Goal: Check status: Check status

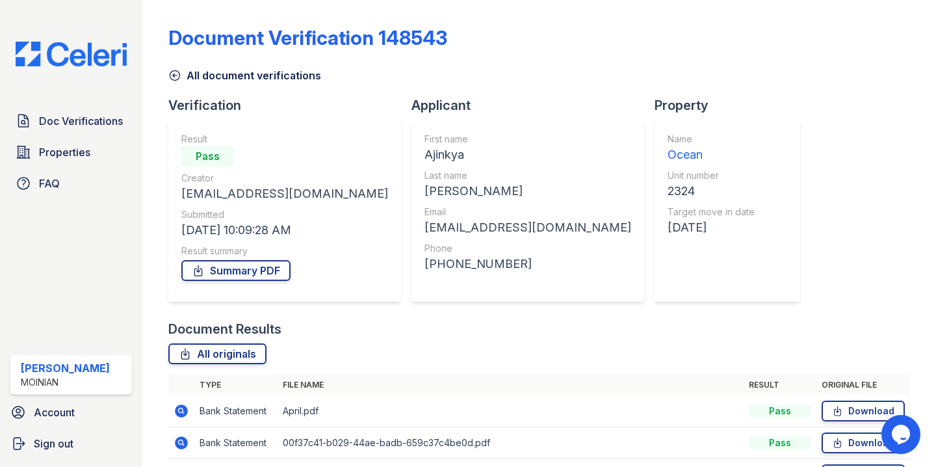
click at [88, 66] on img at bounding box center [71, 54] width 132 height 25
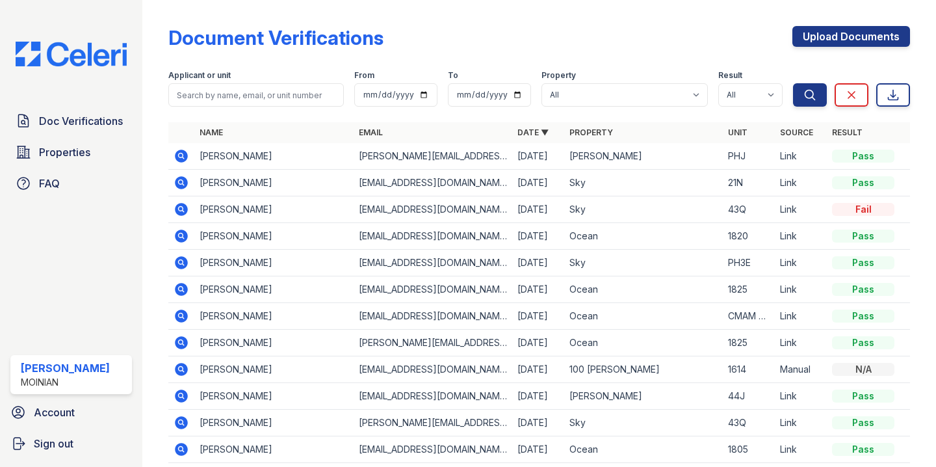
click at [64, 63] on img at bounding box center [71, 54] width 132 height 25
click at [106, 54] on img at bounding box center [71, 54] width 132 height 25
click at [106, 62] on img at bounding box center [71, 54] width 132 height 25
click at [98, 62] on img at bounding box center [71, 54] width 132 height 25
click at [245, 94] on input "search" at bounding box center [255, 94] width 175 height 23
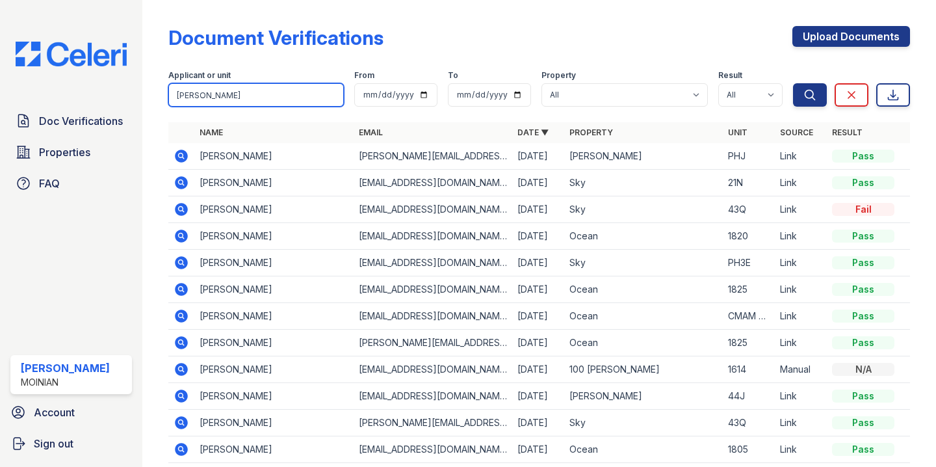
type input "robert cummins"
click at [793, 83] on button "Search" at bounding box center [810, 94] width 34 height 23
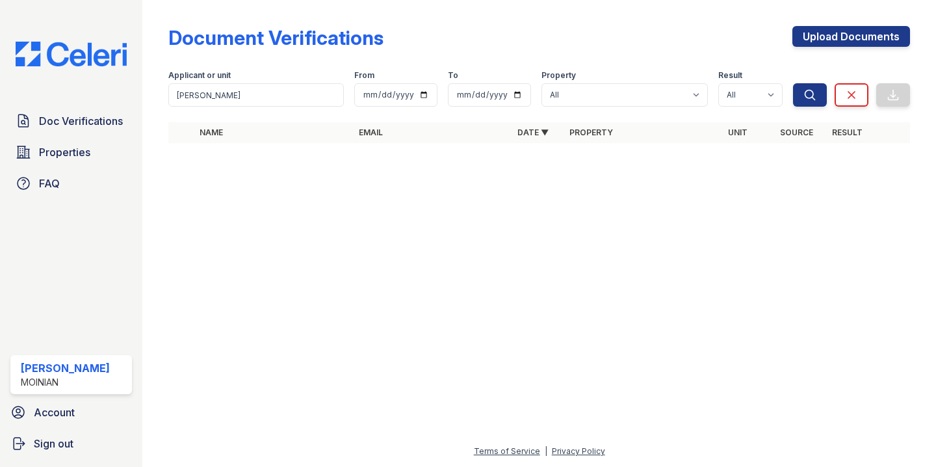
click at [98, 61] on img at bounding box center [71, 54] width 132 height 25
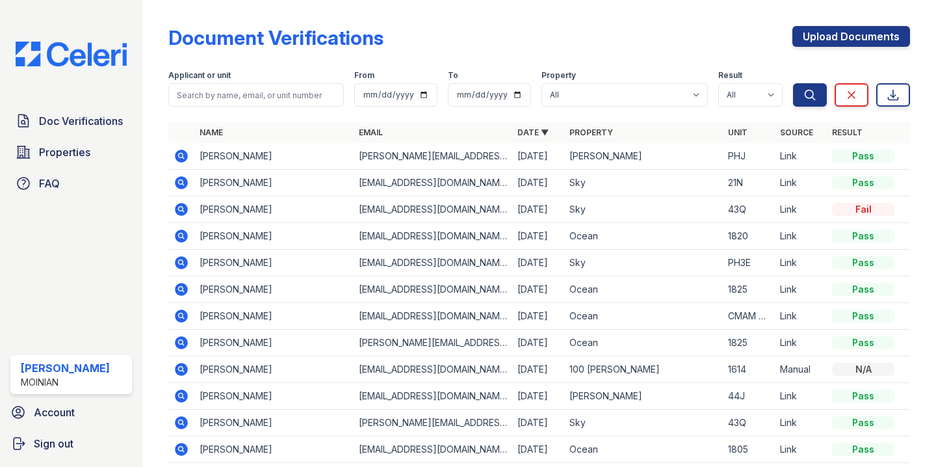
click at [82, 54] on img at bounding box center [71, 54] width 132 height 25
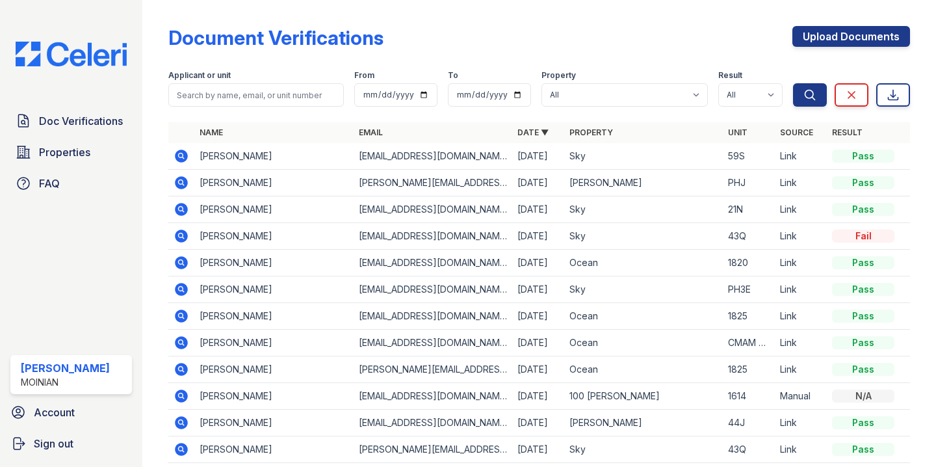
click at [182, 152] on icon at bounding box center [181, 155] width 13 height 13
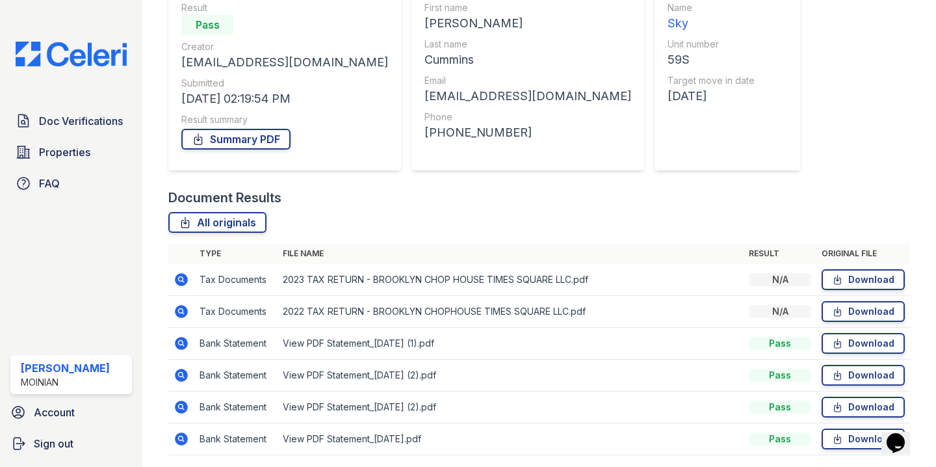
scroll to position [177, 0]
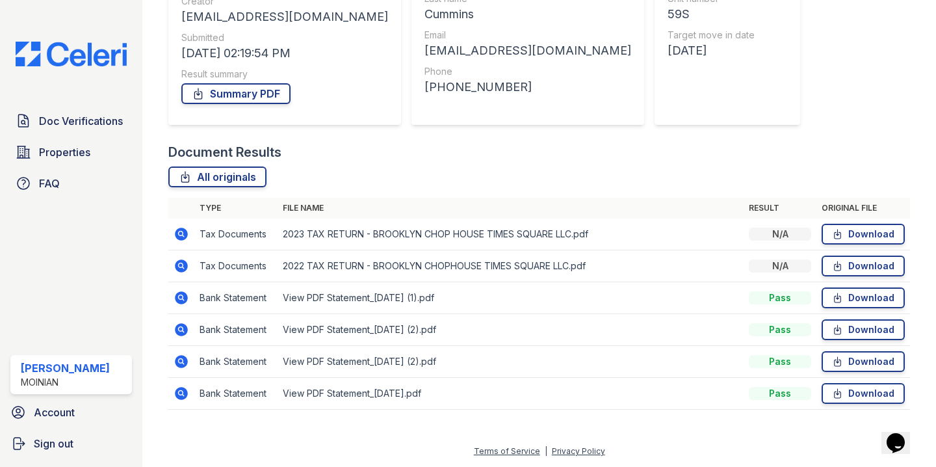
click at [174, 325] on icon at bounding box center [182, 330] width 16 height 16
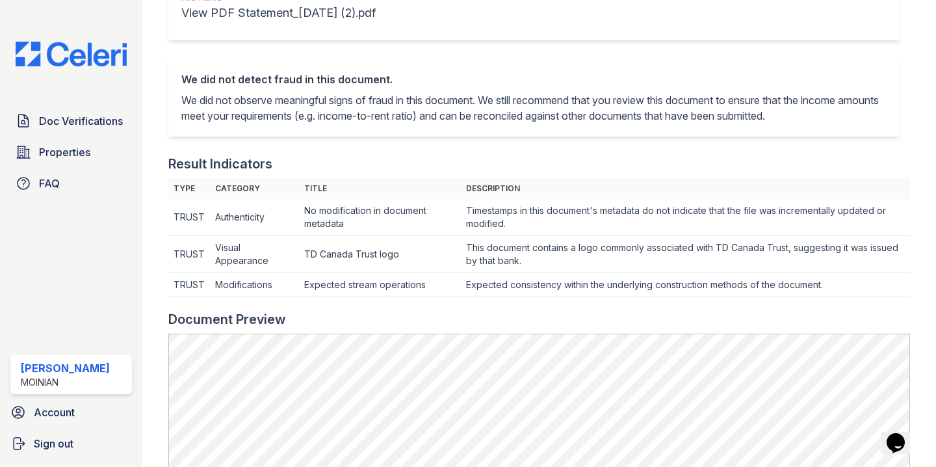
scroll to position [440, 0]
